Goal: Information Seeking & Learning: Learn about a topic

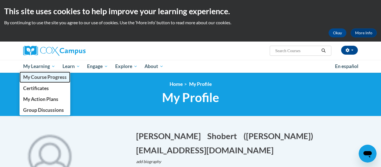
click at [45, 76] on span "My Course Progress" at bounding box center [44, 77] width 43 height 6
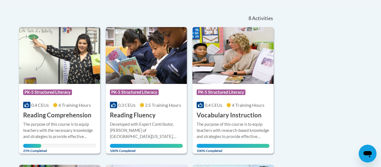
scroll to position [116, 0]
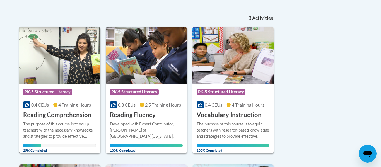
click at [44, 76] on img at bounding box center [59, 55] width 81 height 57
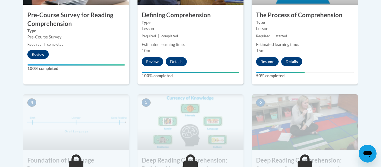
scroll to position [244, 0]
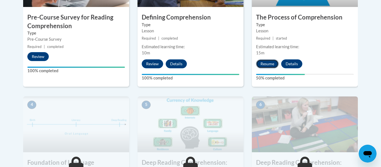
click at [267, 63] on button "Resume" at bounding box center [267, 63] width 23 height 9
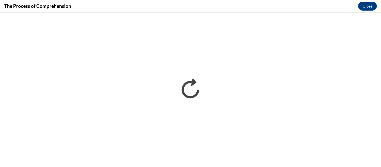
scroll to position [0, 0]
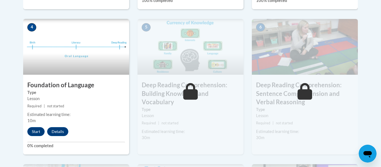
scroll to position [330, 0]
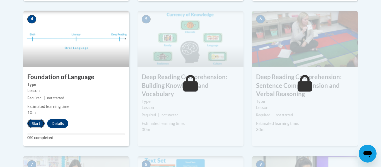
click at [35, 125] on button "Start" at bounding box center [35, 123] width 17 height 9
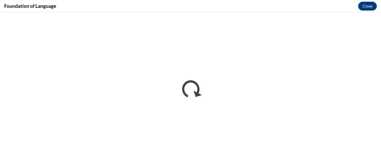
scroll to position [0, 0]
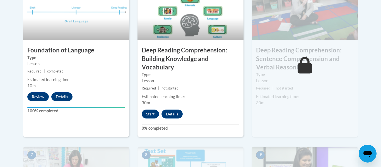
scroll to position [356, 0]
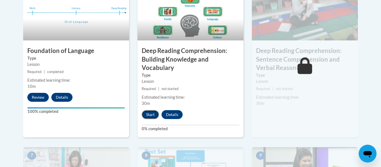
click at [146, 118] on button "Start" at bounding box center [150, 114] width 17 height 9
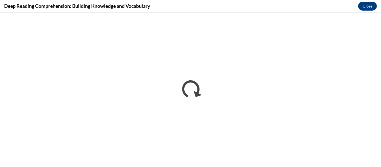
scroll to position [0, 0]
